Goal: Information Seeking & Learning: Learn about a topic

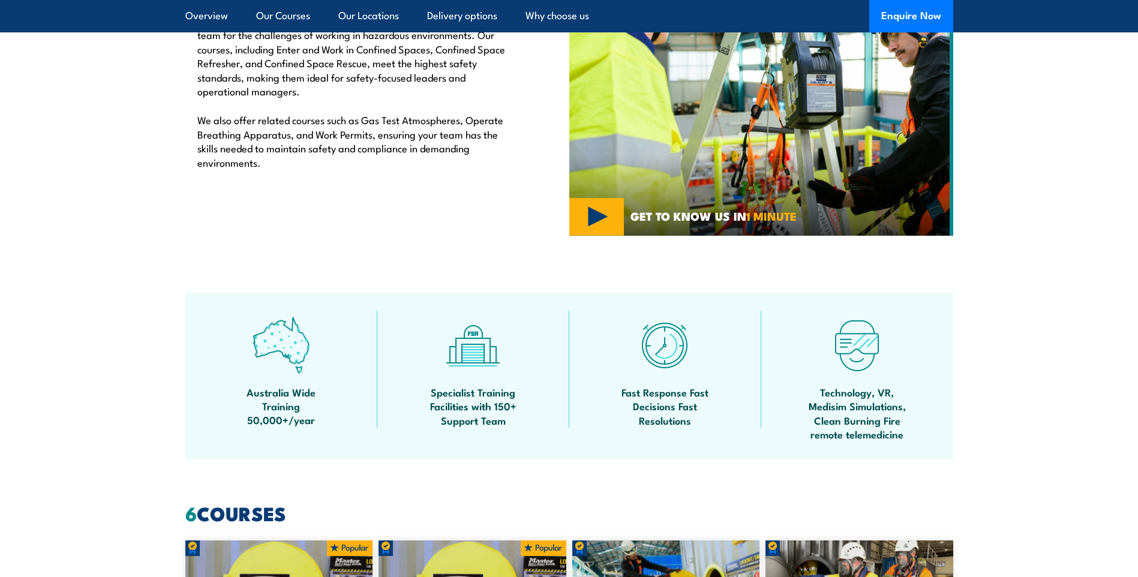
scroll to position [180, 0]
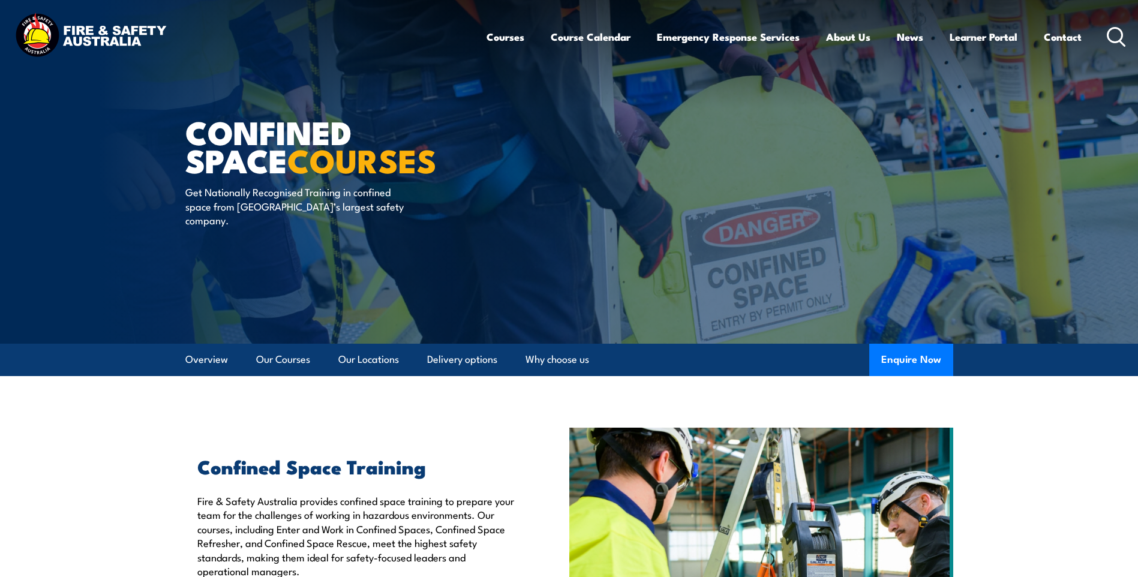
click at [1123, 32] on icon at bounding box center [1116, 37] width 19 height 20
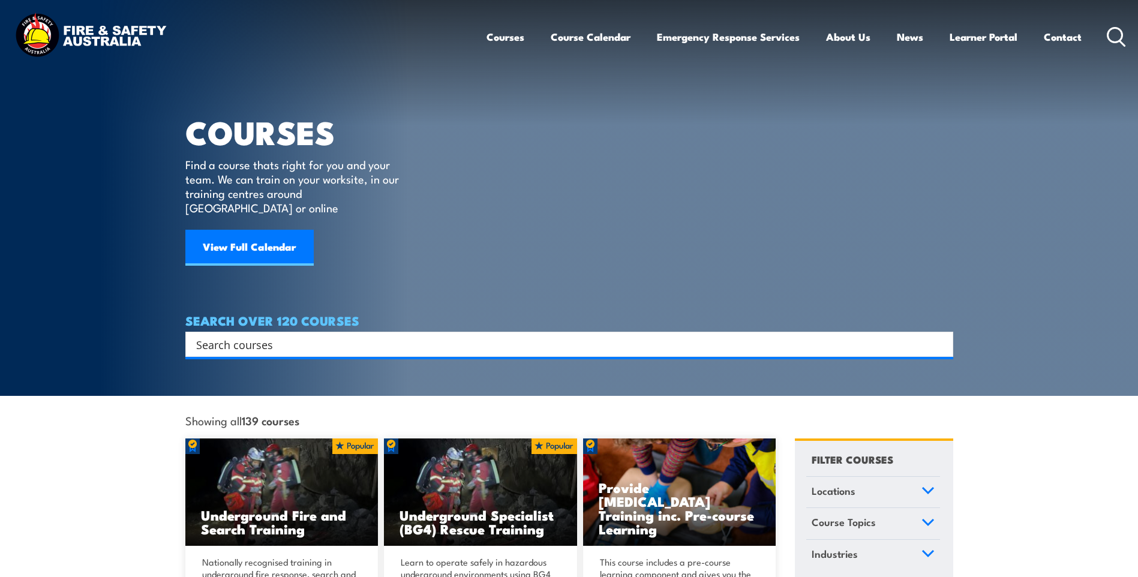
click at [288, 339] on div "Search" at bounding box center [569, 344] width 768 height 25
click at [284, 335] on input "Search input" at bounding box center [561, 344] width 731 height 18
type input "fire"
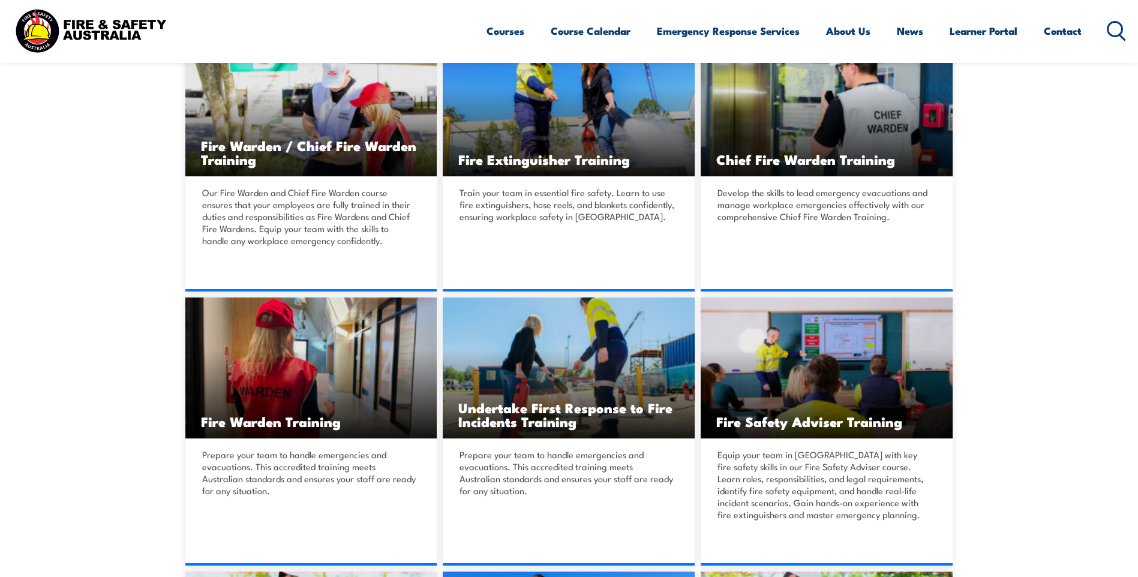
scroll to position [420, 0]
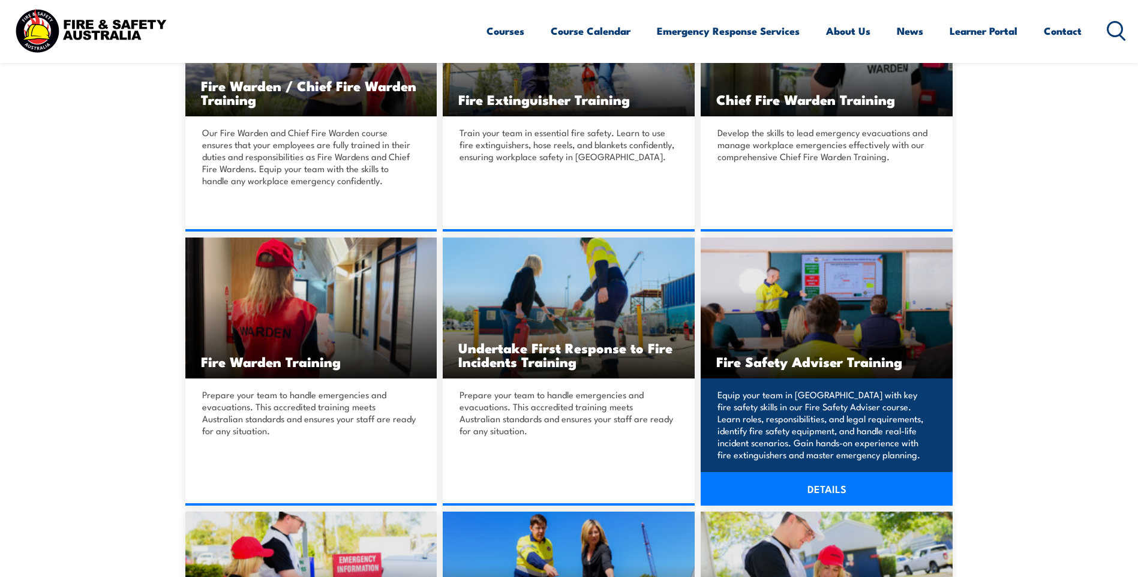
click at [803, 365] on h3 "Fire Safety Adviser Training" at bounding box center [826, 362] width 221 height 14
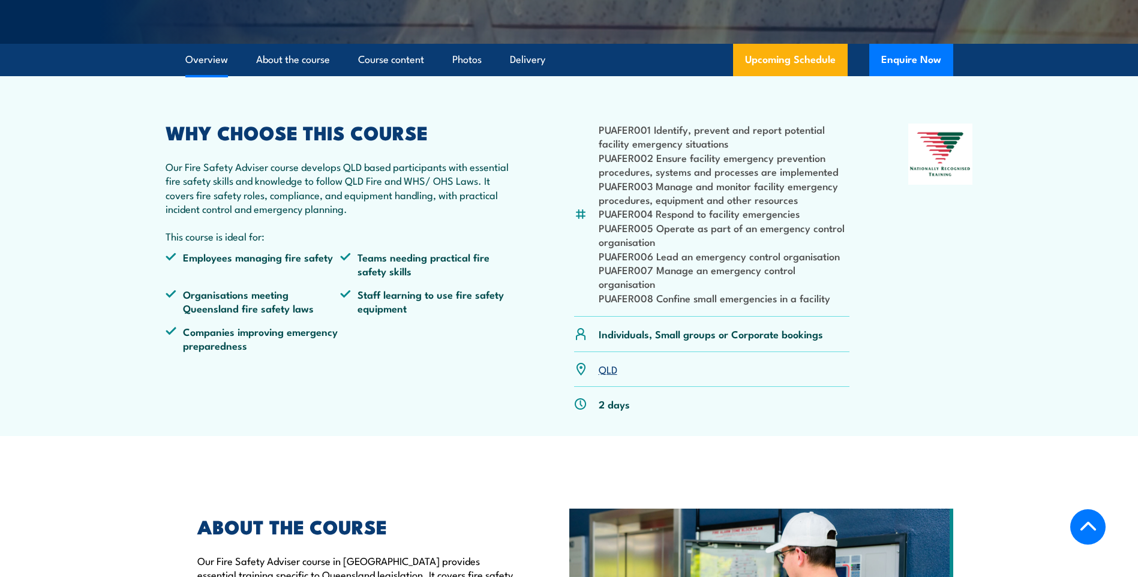
scroll to position [360, 0]
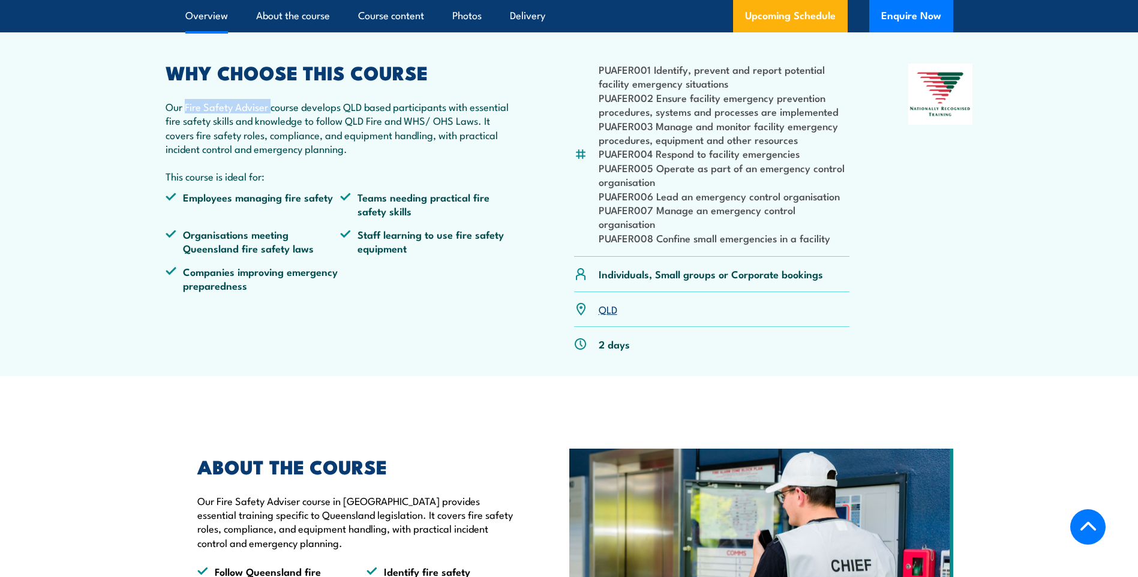
drag, startPoint x: 186, startPoint y: 131, endPoint x: 272, endPoint y: 134, distance: 86.4
click at [272, 134] on p "Our Fire Safety Adviser course develops QLD based participants with essential f…" at bounding box center [341, 128] width 350 height 56
drag, startPoint x: 272, startPoint y: 134, endPoint x: 297, endPoint y: 133, distance: 24.6
click at [297, 133] on p "Our Fire Safety Adviser course develops QLD based participants with essential f…" at bounding box center [341, 128] width 350 height 56
drag, startPoint x: 293, startPoint y: 134, endPoint x: 185, endPoint y: 134, distance: 107.4
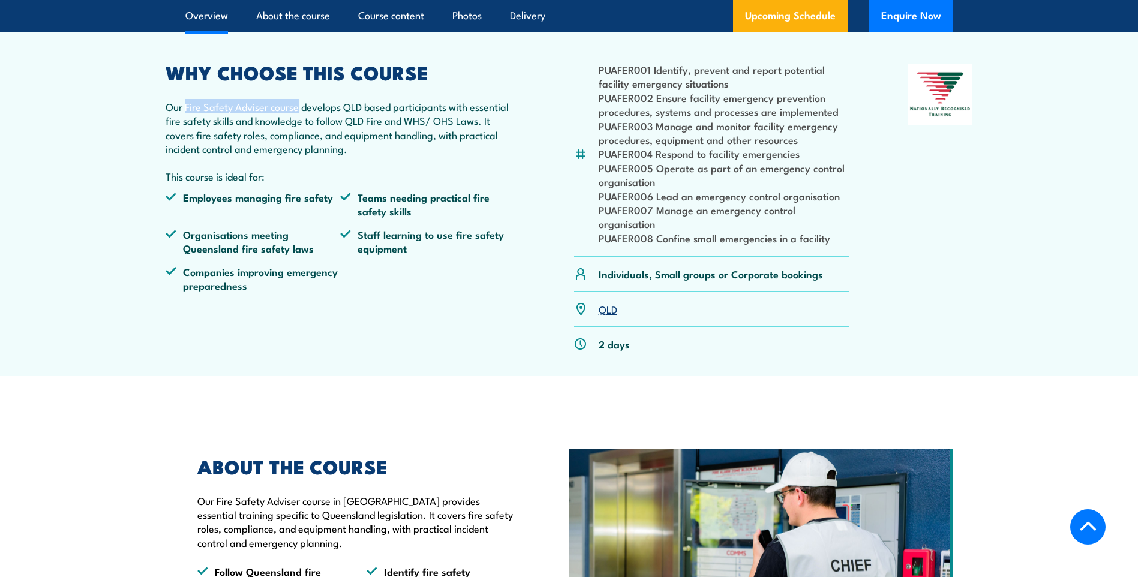
click at [185, 134] on p "Our Fire Safety Adviser course develops QLD based participants with essential f…" at bounding box center [341, 128] width 350 height 56
copy p "Fire Safety Adviser course"
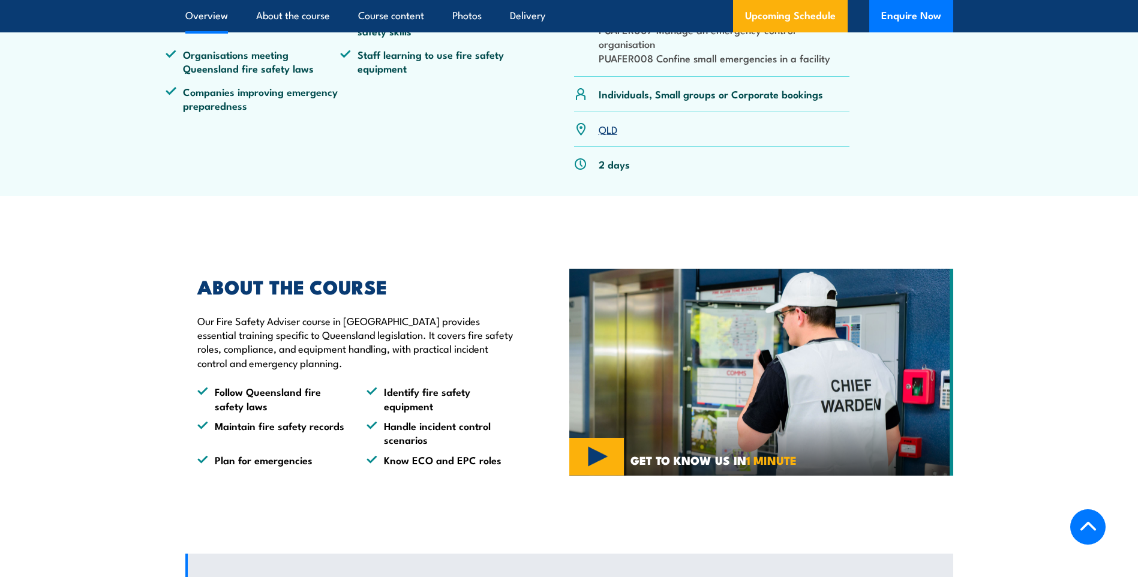
scroll to position [300, 0]
